Goal: Transaction & Acquisition: Purchase product/service

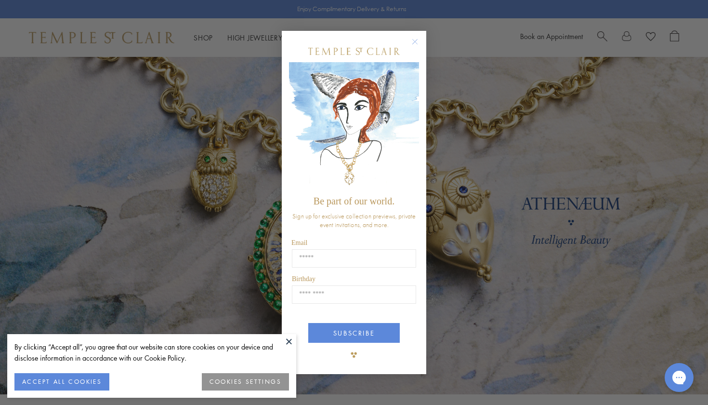
click at [85, 381] on button "ACCEPT ALL COOKIES" at bounding box center [61, 381] width 95 height 17
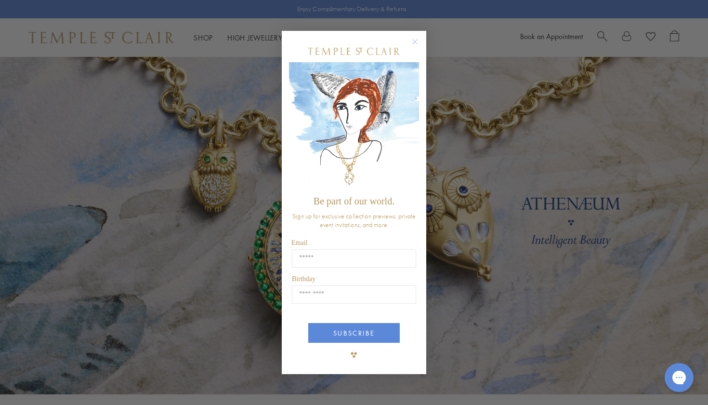
click at [416, 41] on circle "Close dialog" at bounding box center [415, 42] width 12 height 12
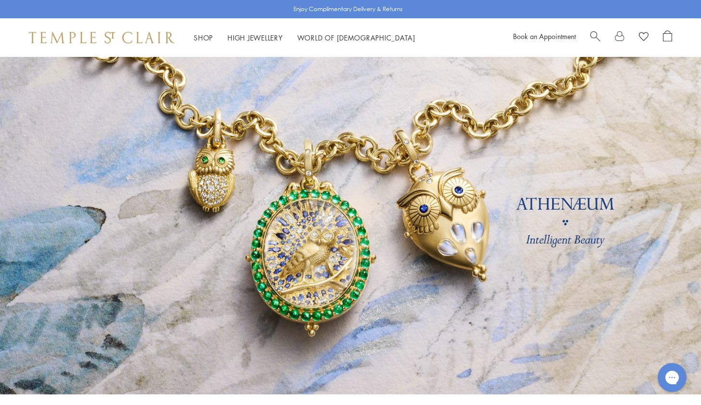
click at [319, 243] on link at bounding box center [350, 225] width 701 height 337
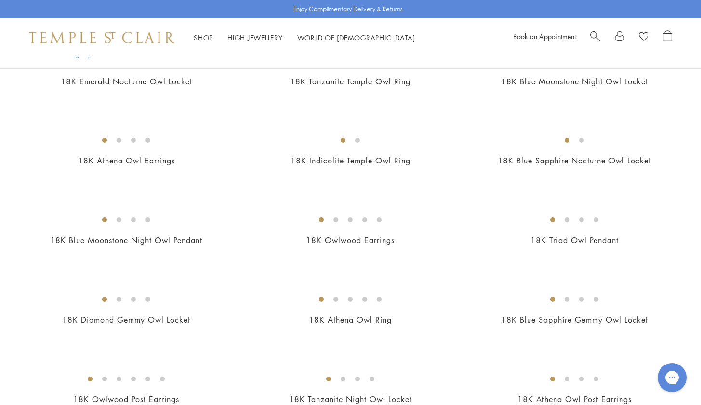
scroll to position [256, 0]
click at [0, 0] on img at bounding box center [0, 0] width 0 height 0
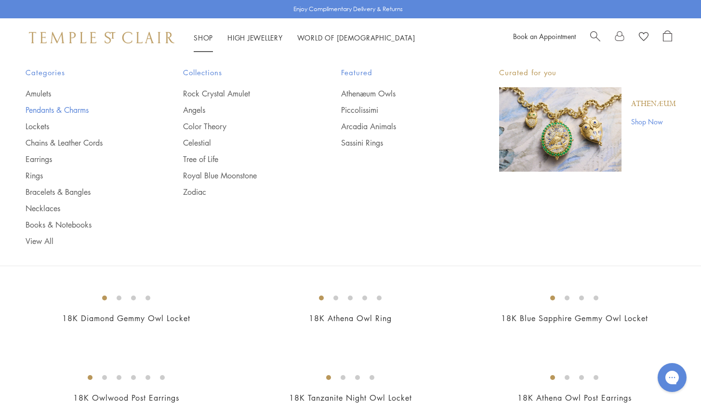
click at [77, 112] on link "Pendants & Charms" at bounding box center [85, 110] width 119 height 11
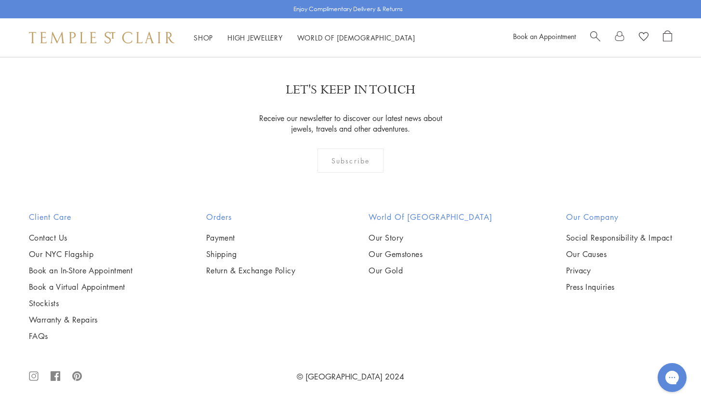
scroll to position [5758, 0]
click at [333, 18] on link "2" at bounding box center [335, 4] width 32 height 26
click at [379, 18] on link "3" at bounding box center [382, 5] width 32 height 26
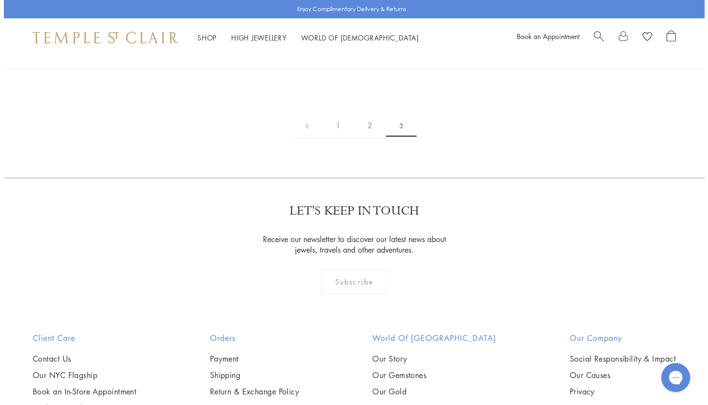
scroll to position [324, 0]
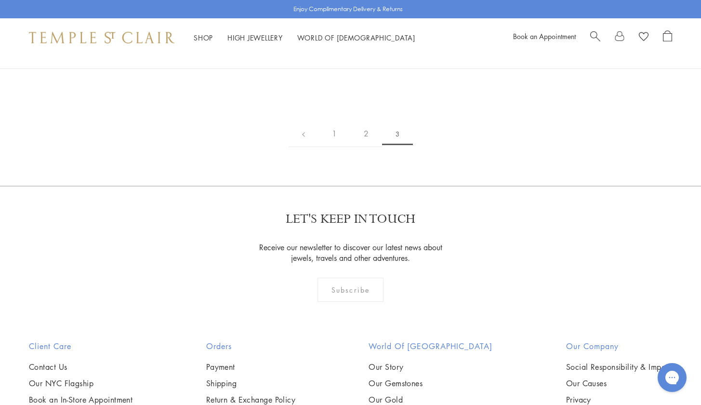
click at [596, 39] on span "Search" at bounding box center [595, 35] width 10 height 10
type input "**********"
